Goal: Task Accomplishment & Management: Manage account settings

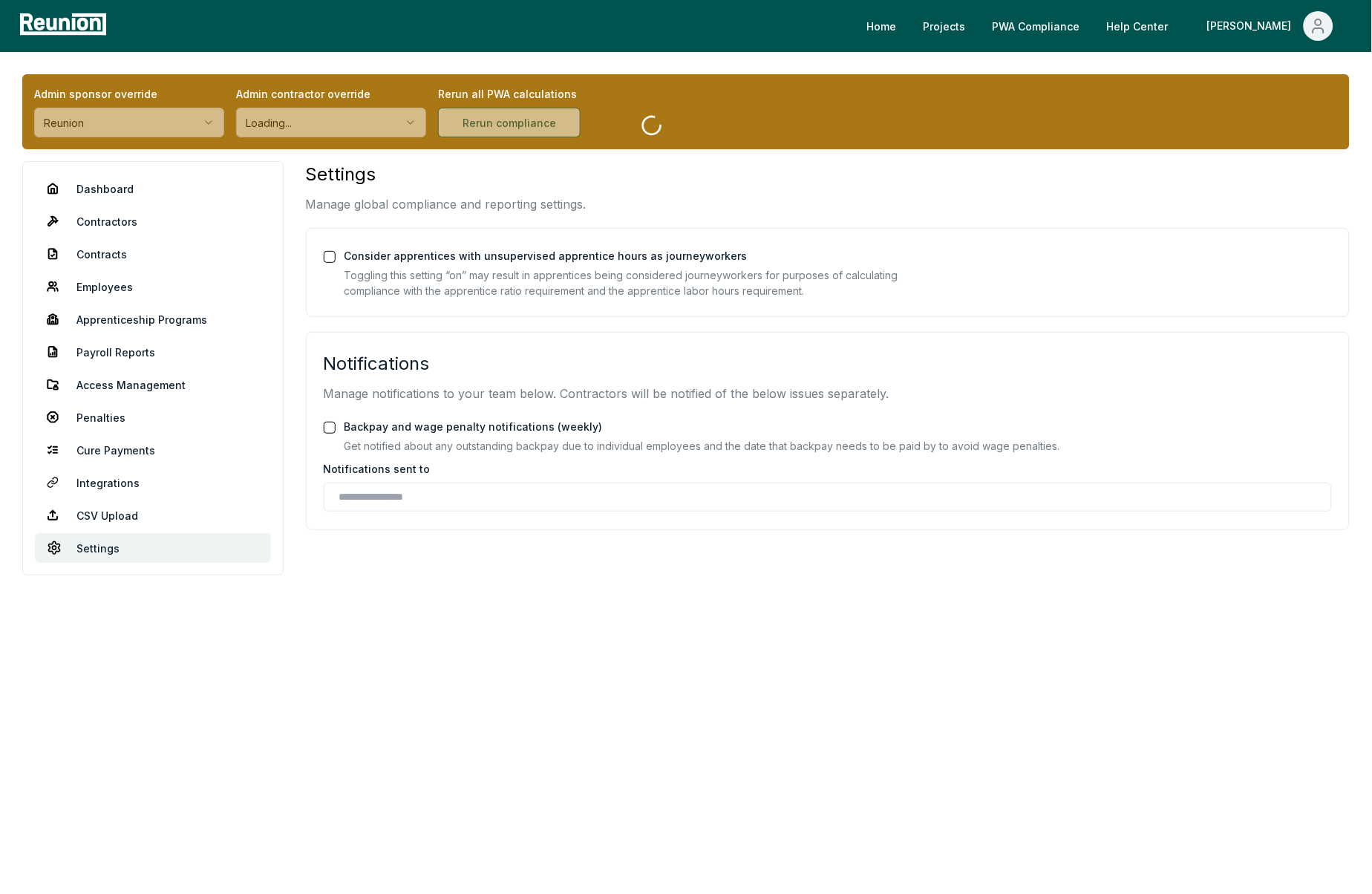
click at [642, 185] on h3 "Settings" at bounding box center [827, 175] width 1044 height 26
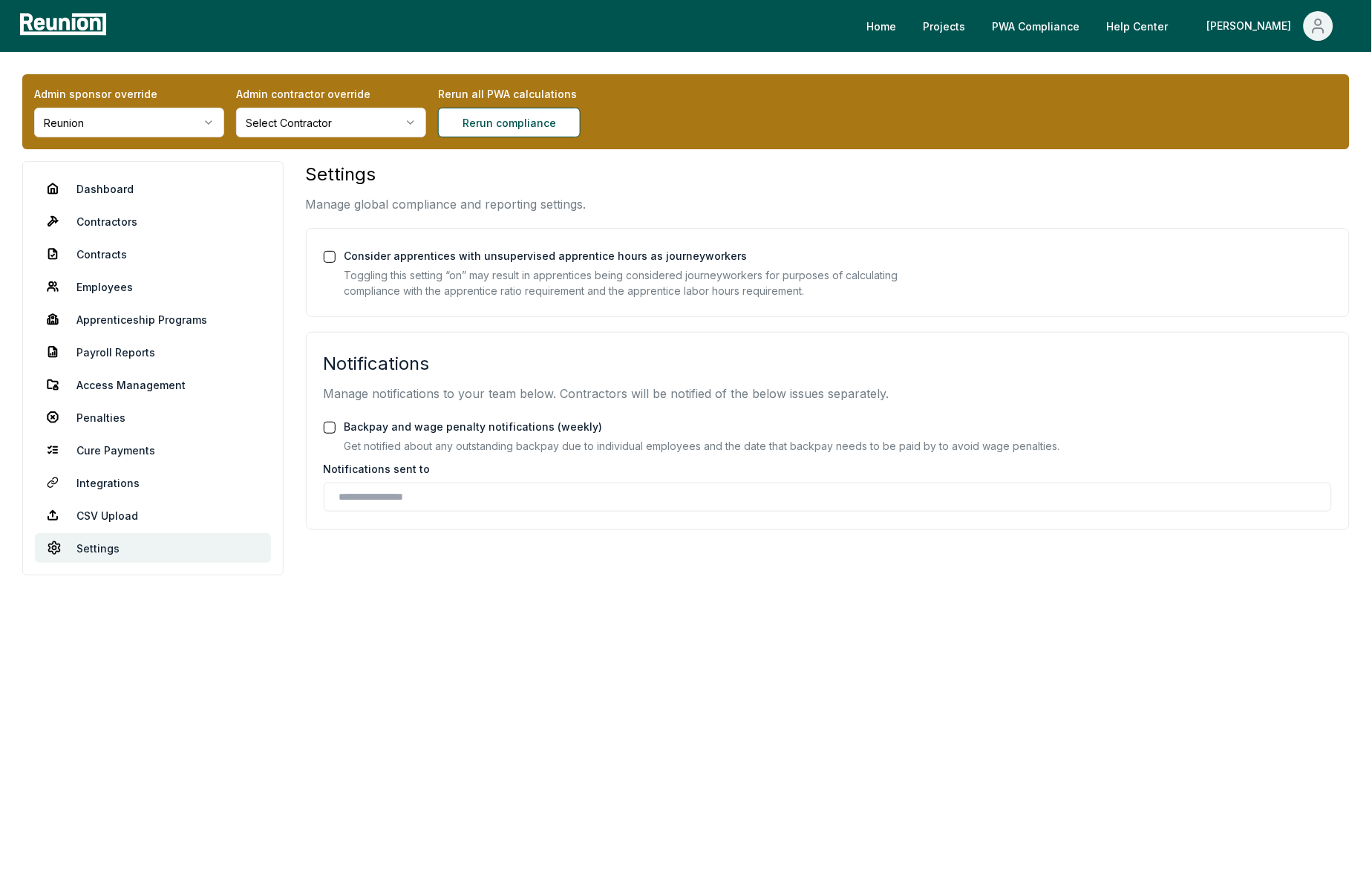
click at [329, 429] on button "Backpay and wage penalty notifications (weekly)" at bounding box center [329, 427] width 12 height 12
click at [331, 430] on button "Backpay and wage penalty notifications (weekly)" at bounding box center [329, 427] width 12 height 12
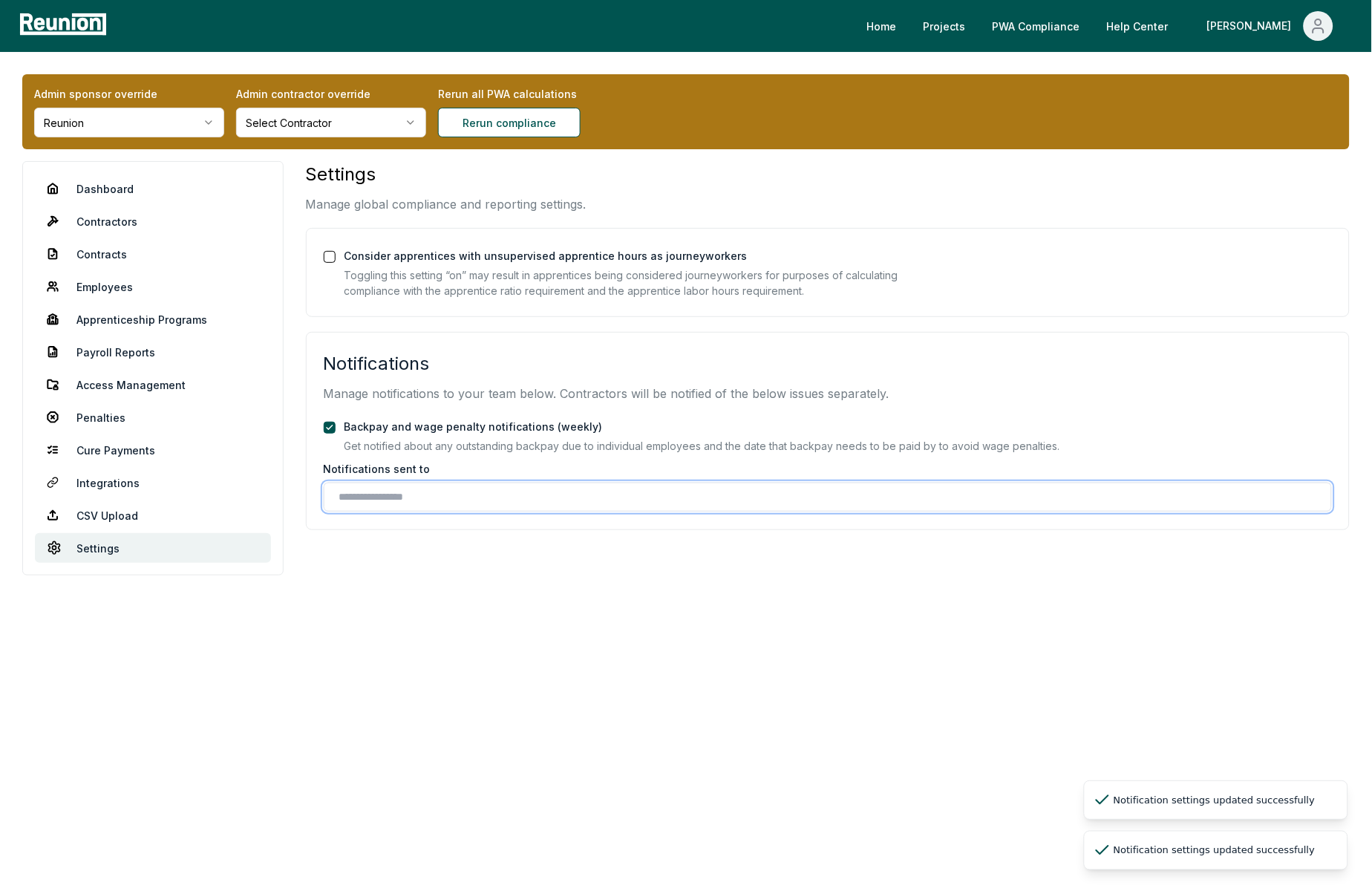
click at [445, 503] on input "text" at bounding box center [830, 497] width 983 height 16
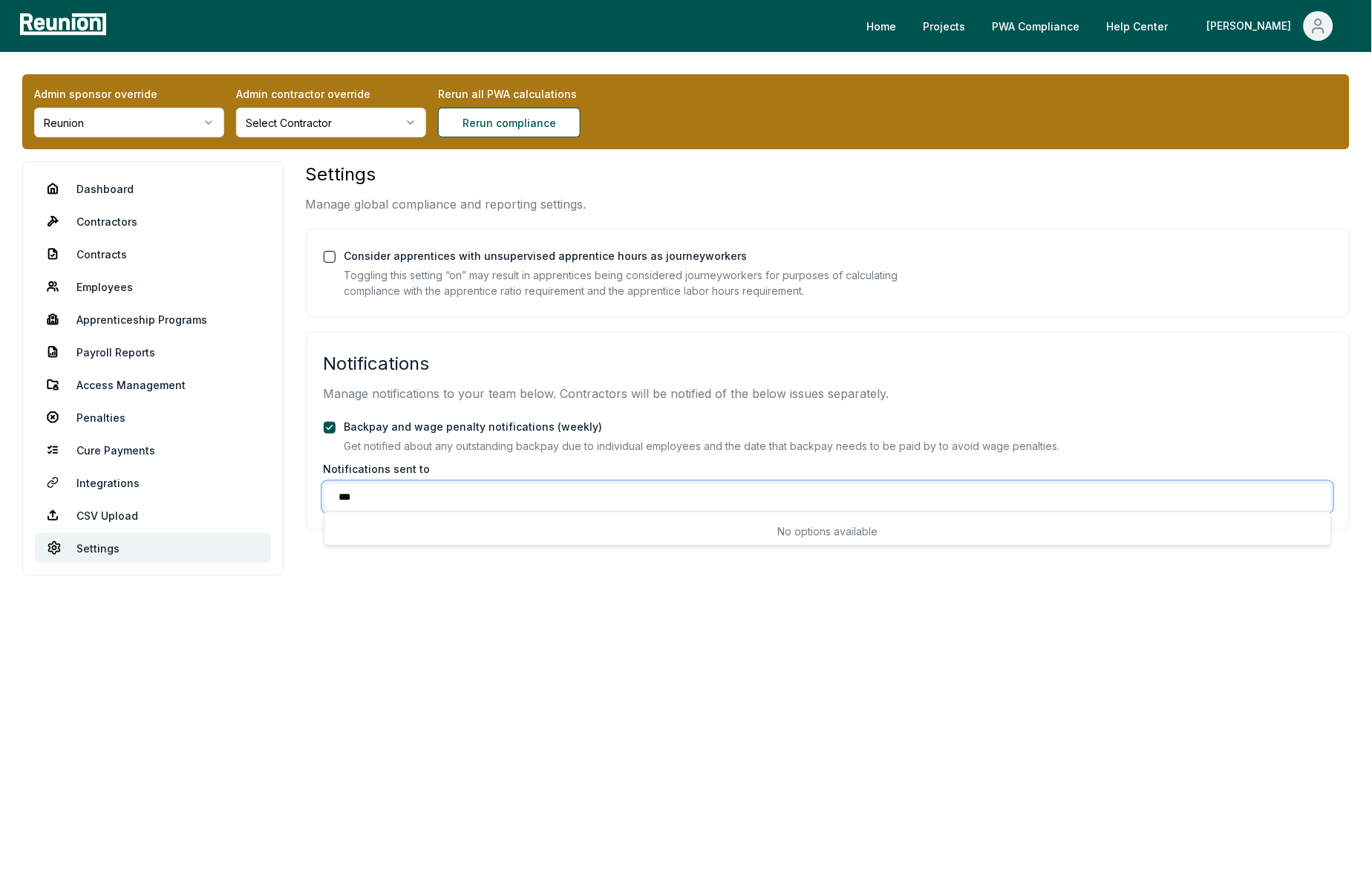
type input "****"
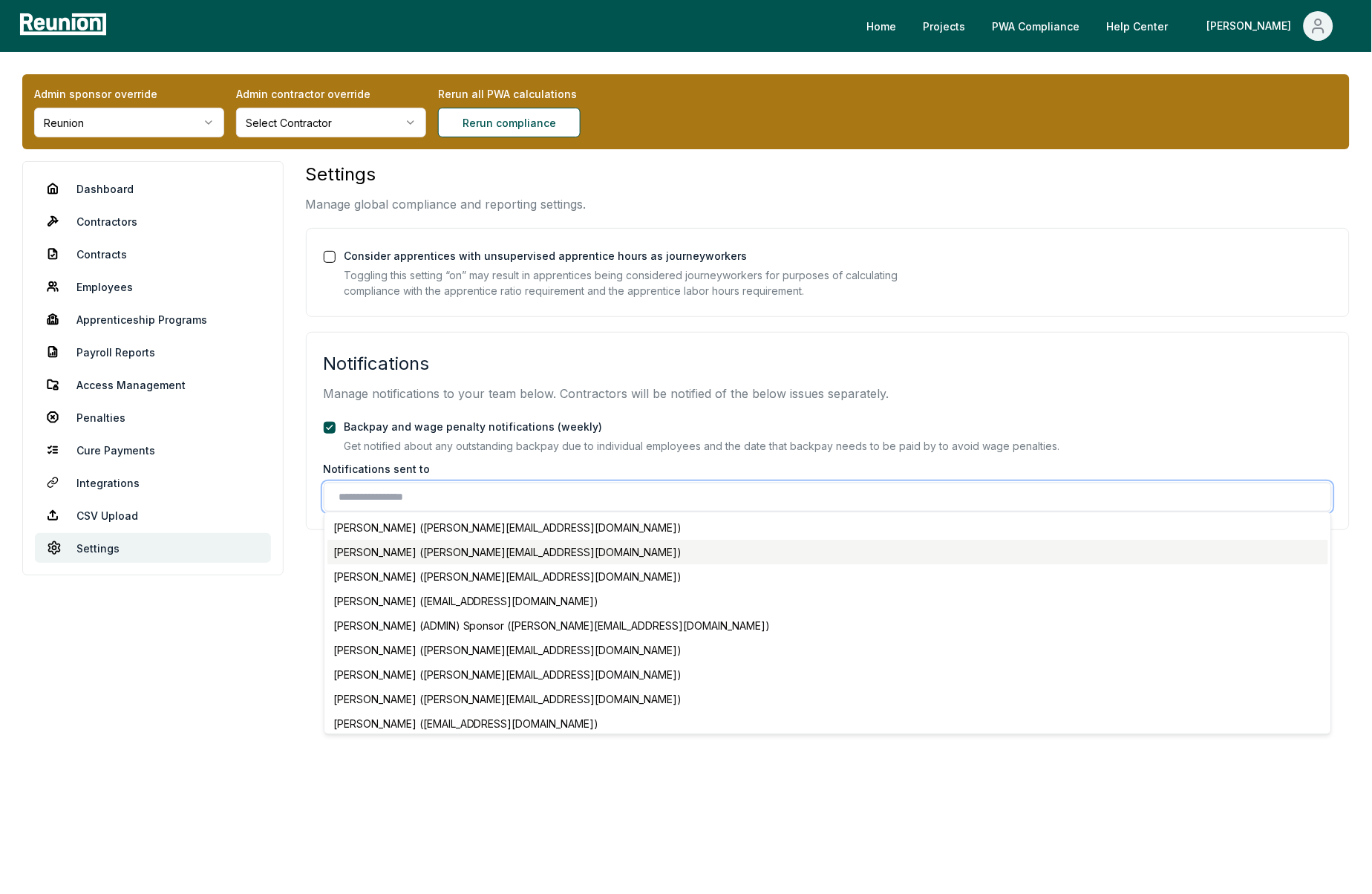
click at [460, 556] on div "[PERSON_NAME] ([PERSON_NAME][EMAIL_ADDRESS][DOMAIN_NAME])" at bounding box center [828, 553] width 1001 height 25
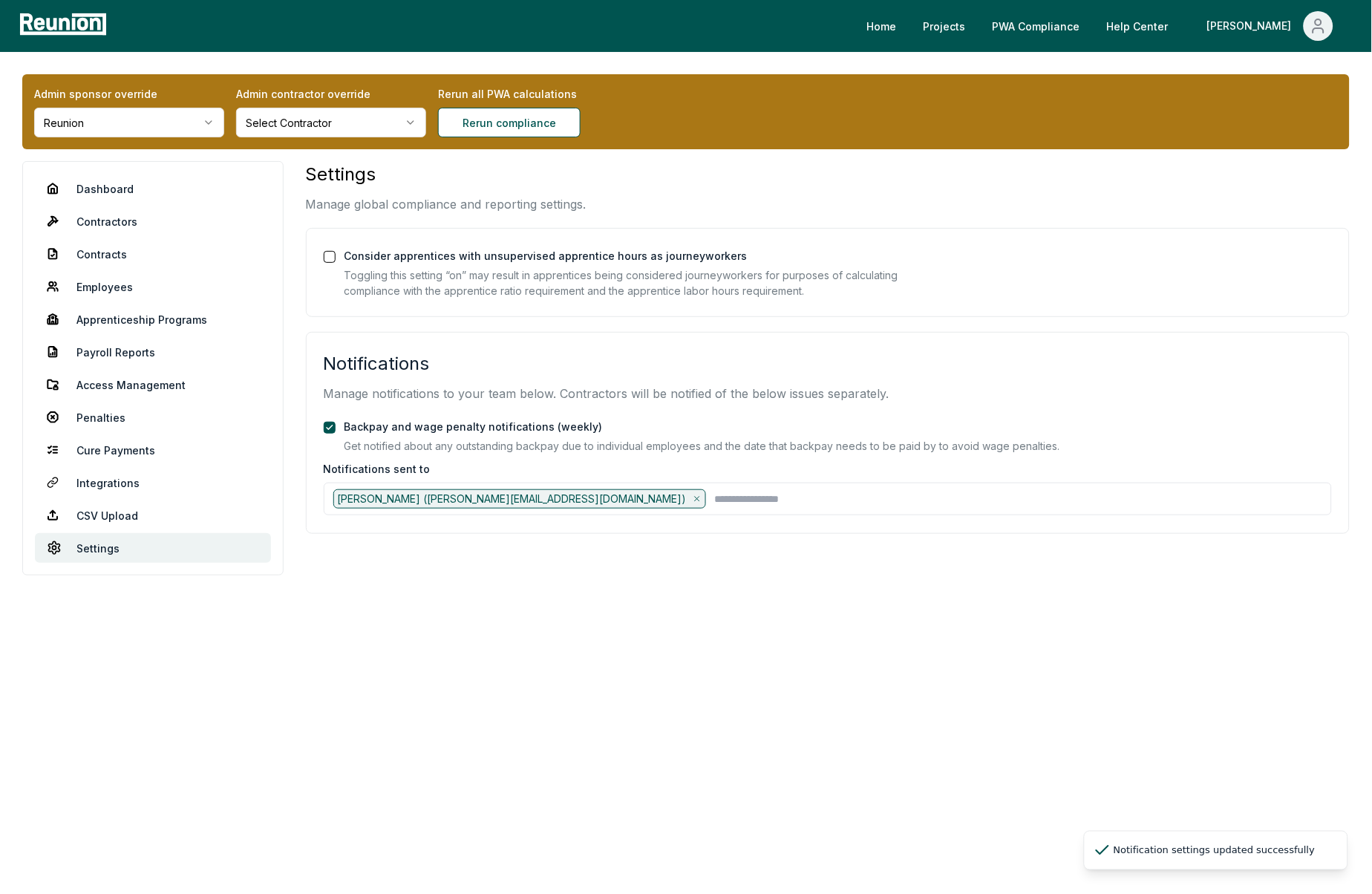
click at [838, 428] on div "Backpay and wage penalty notifications (weekly) Get notified about any outstand…" at bounding box center [702, 435] width 715 height 36
click at [102, 416] on link "Penalties" at bounding box center [153, 418] width 236 height 29
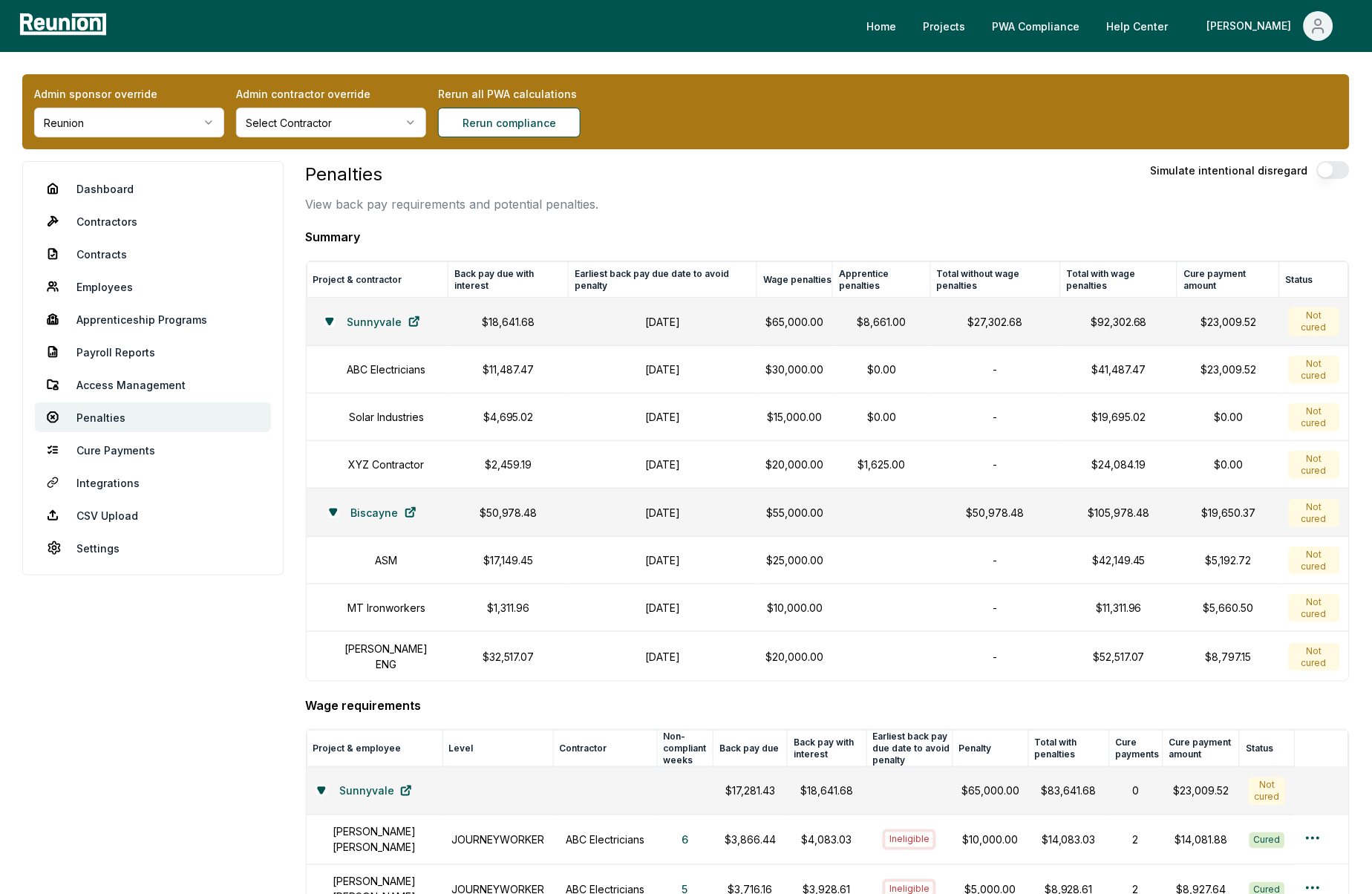
click at [804, 206] on div "Penalties View back pay requirements and potential penalties. Simulate intentio…" at bounding box center [827, 187] width 1044 height 52
click at [96, 545] on link "Settings" at bounding box center [153, 548] width 236 height 29
